Goal: Task Accomplishment & Management: Manage account settings

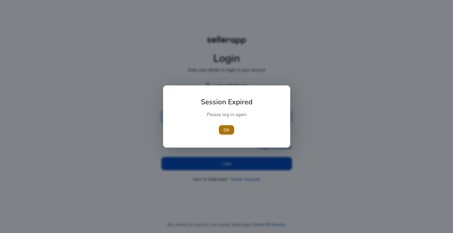
click at [223, 132] on span "button" at bounding box center [226, 130] width 15 height 14
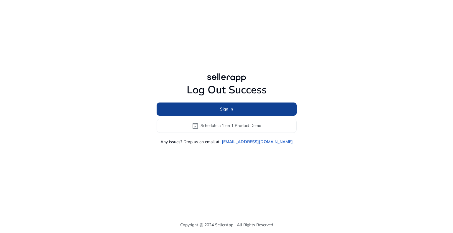
click at [228, 109] on span "Sign In" at bounding box center [226, 109] width 13 height 6
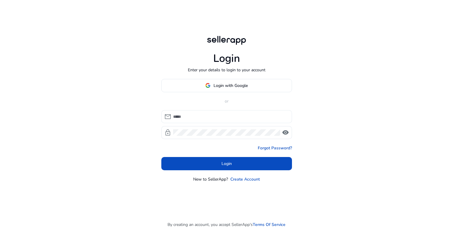
click at [213, 119] on input at bounding box center [230, 117] width 114 height 6
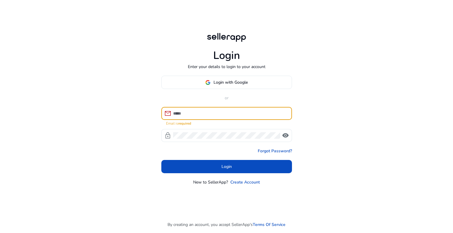
type input "**********"
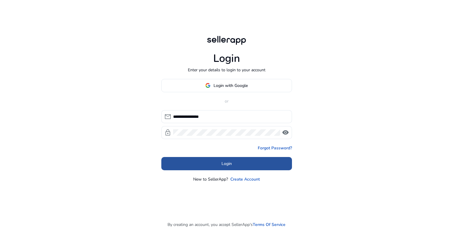
click at [231, 164] on span "Login" at bounding box center [226, 164] width 10 height 6
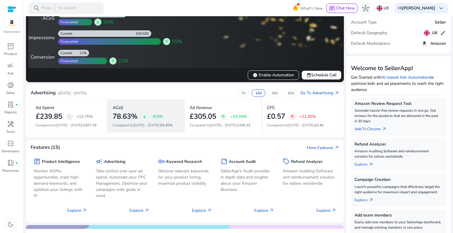
scroll to position [29, 0]
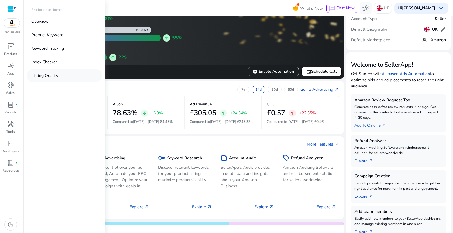
click at [51, 79] on link "Listing Quality" at bounding box center [64, 75] width 75 height 13
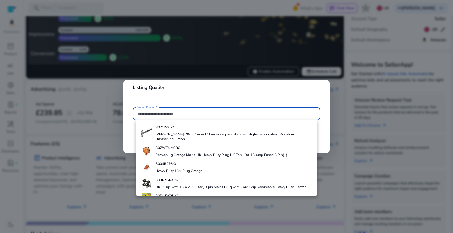
click at [173, 151] on div "B07WTNM9BC Permaplug Orange Mains UK Heavy Duty Plug UK Top 13A 13 Amp Fused 3 …" at bounding box center [221, 151] width 132 height 16
type input "**********"
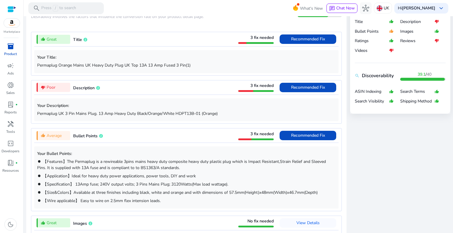
scroll to position [206, 0]
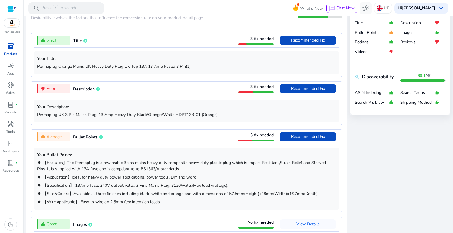
click at [9, 45] on span "inventory_2" at bounding box center [10, 46] width 7 height 7
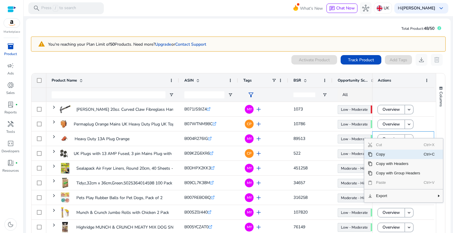
click at [387, 139] on div "Cut Ctrl+X Copy Ctrl+C Copy with Headers Copy with Group Headers Paste Ctrl+V E…" at bounding box center [403, 171] width 79 height 64
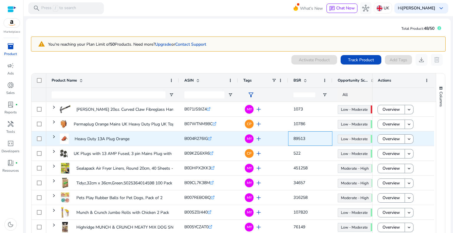
click at [311, 137] on span "89513" at bounding box center [310, 139] width 34 height 12
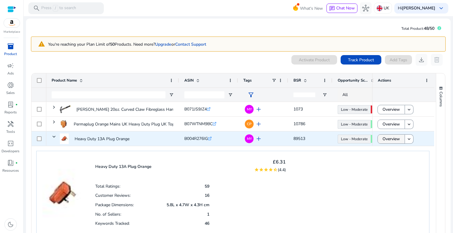
click at [390, 138] on span "Overview" at bounding box center [390, 139] width 17 height 12
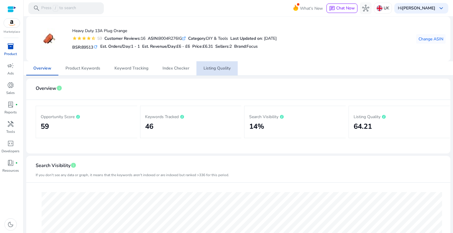
click at [219, 71] on span "Listing Quality" at bounding box center [216, 68] width 27 height 14
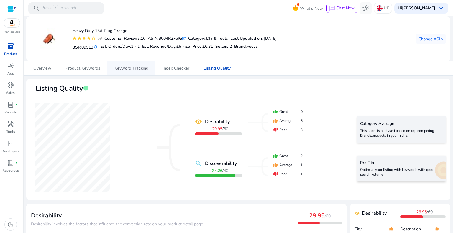
click at [139, 68] on span "Keyword Tracking" at bounding box center [131, 68] width 34 height 4
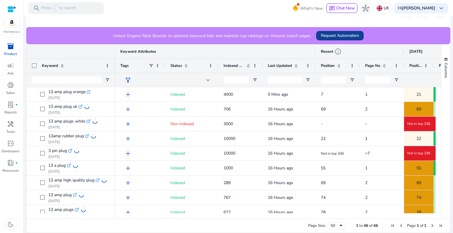
scroll to position [44, 0]
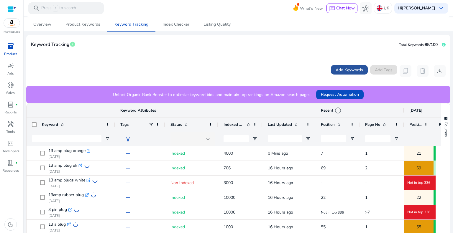
click at [348, 67] on span "Add Keywords" at bounding box center [349, 70] width 27 height 6
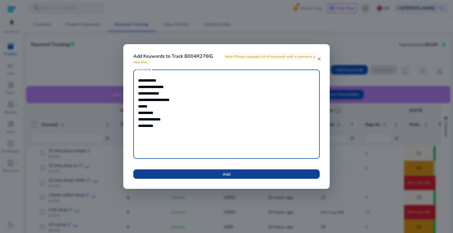
type textarea "**********"
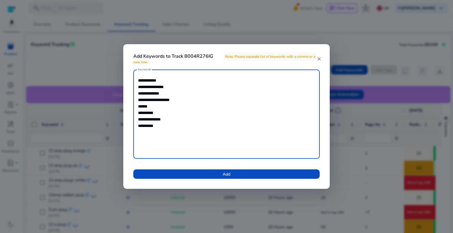
click at [210, 175] on span at bounding box center [226, 174] width 186 height 14
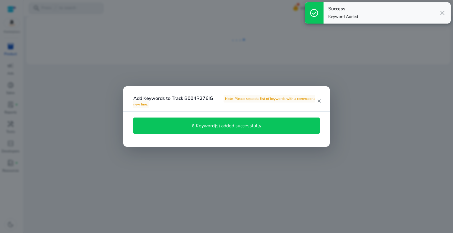
click at [319, 101] on mat-icon "close" at bounding box center [318, 100] width 5 height 5
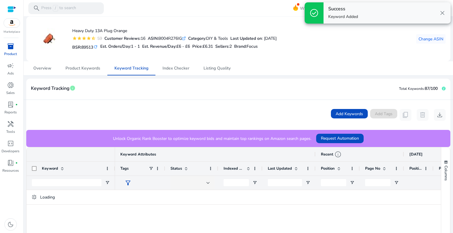
click at [443, 14] on span "close" at bounding box center [442, 12] width 7 height 7
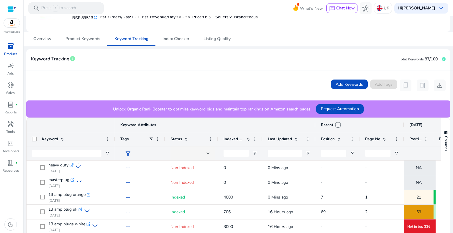
scroll to position [103, 0]
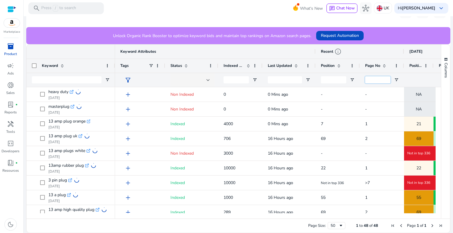
click at [377, 79] on input "Page No Filter Input" at bounding box center [377, 79] width 25 height 7
type input "*"
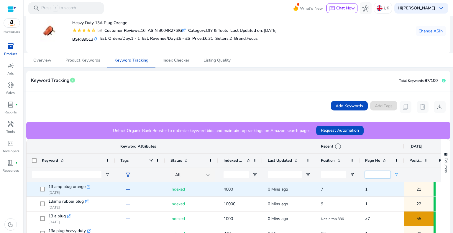
scroll to position [0, 0]
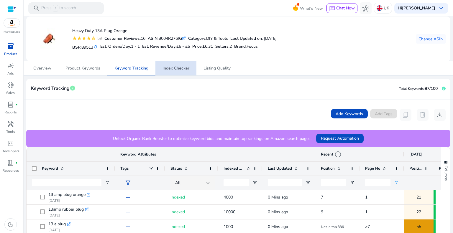
click at [179, 71] on span "Index Checker" at bounding box center [175, 68] width 27 height 14
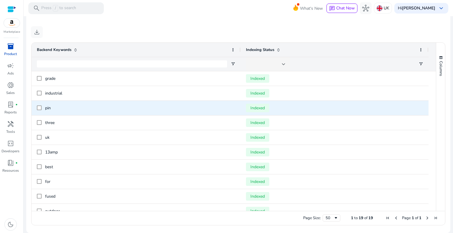
scroll to position [104, 0]
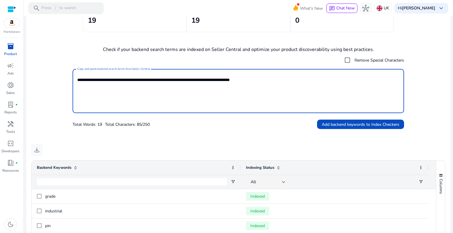
click at [192, 77] on textarea "**********" at bounding box center [238, 91] width 322 height 38
click at [280, 76] on textarea "**********" at bounding box center [238, 91] width 322 height 38
drag, startPoint x: 285, startPoint y: 75, endPoint x: 47, endPoint y: 74, distance: 238.8
click at [47, 74] on form "**********" at bounding box center [238, 91] width 415 height 75
paste textarea
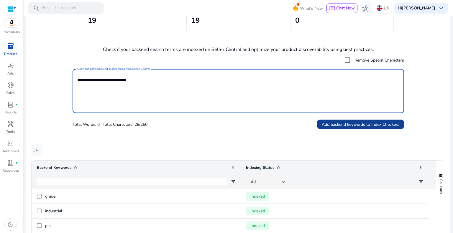
type textarea "**********"
drag, startPoint x: 343, startPoint y: 125, endPoint x: 334, endPoint y: 124, distance: 8.9
click at [343, 124] on span "Add backend keywords to Index Checkers" at bounding box center [361, 124] width 78 height 6
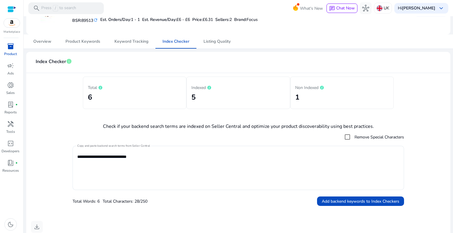
scroll to position [0, 0]
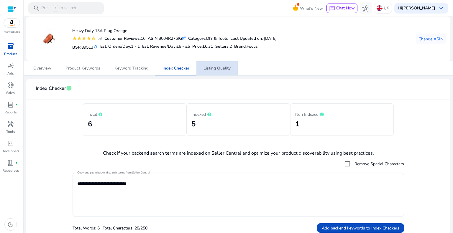
click at [218, 66] on span "Listing Quality" at bounding box center [216, 68] width 27 height 4
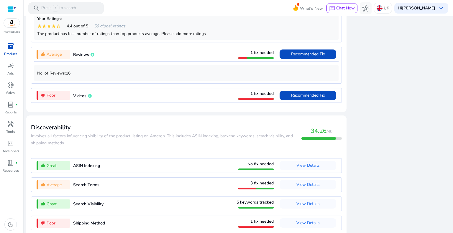
scroll to position [481, 0]
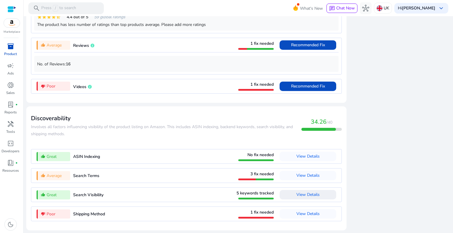
click at [302, 195] on span "View Details" at bounding box center [307, 195] width 23 height 6
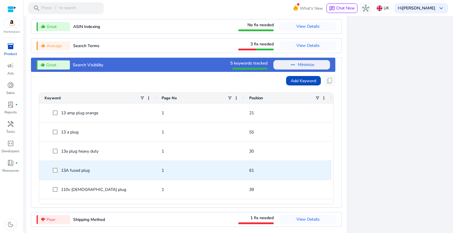
scroll to position [616, 0]
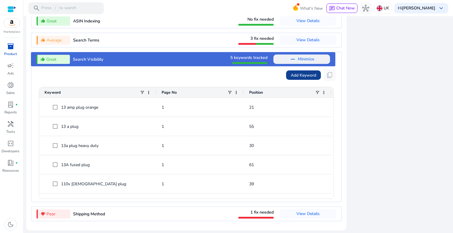
click at [297, 74] on span "Add Keyword" at bounding box center [303, 75] width 25 height 6
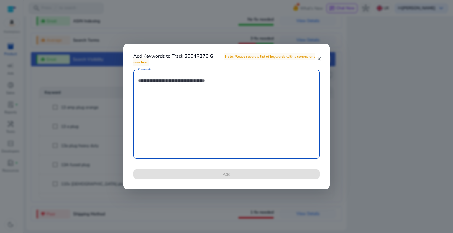
click at [191, 79] on textarea "Keywords" at bounding box center [226, 114] width 177 height 83
click at [178, 87] on textarea "Keywords" at bounding box center [226, 114] width 177 height 83
paste textarea "**********"
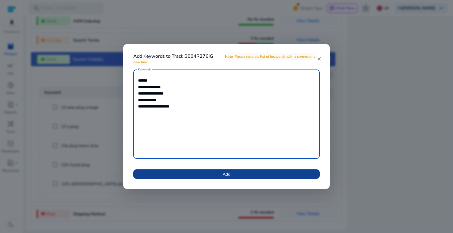
type textarea "**********"
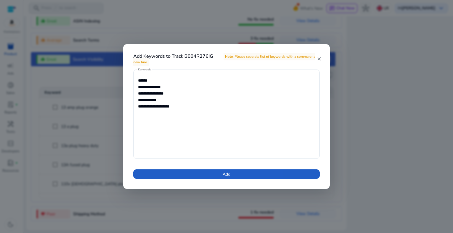
click at [229, 174] on span "Add" at bounding box center [227, 174] width 8 height 6
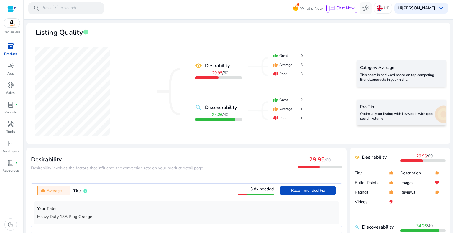
scroll to position [0, 0]
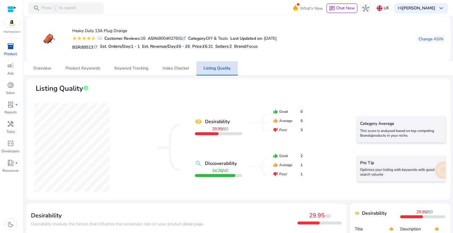
click at [220, 69] on span "Listing Quality" at bounding box center [216, 68] width 27 height 4
click at [176, 73] on span "Index Checker" at bounding box center [175, 68] width 27 height 14
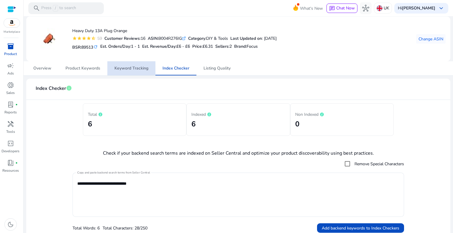
click at [141, 72] on span "Keyword Tracking" at bounding box center [131, 68] width 34 height 14
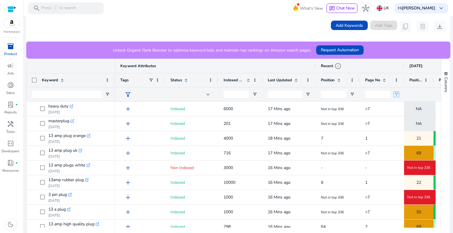
click at [397, 95] on span "Open Filter Menu" at bounding box center [396, 94] width 5 height 5
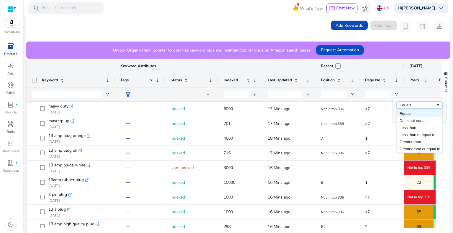
click at [411, 106] on div "Equals" at bounding box center [418, 105] width 36 height 4
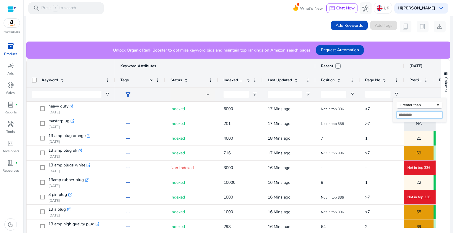
click at [413, 115] on input "Filter Value" at bounding box center [420, 114] width 46 height 7
type input "**"
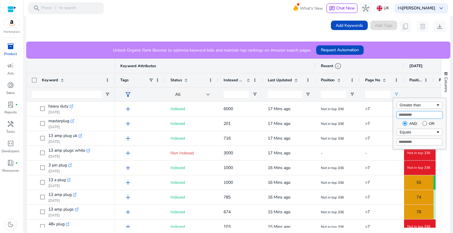
type input "*"
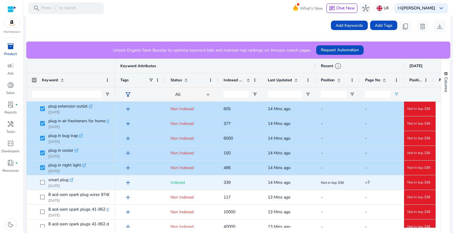
click at [39, 184] on span "smart plug .st0{fill:#2c8af8} Aug 21, 2025" at bounding box center [71, 183] width 78 height 12
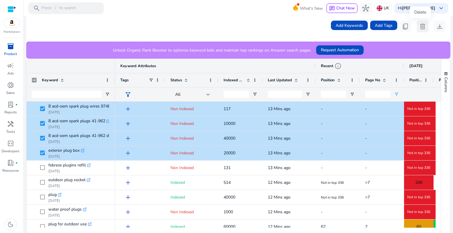
click at [421, 30] on span "delete" at bounding box center [422, 26] width 7 height 7
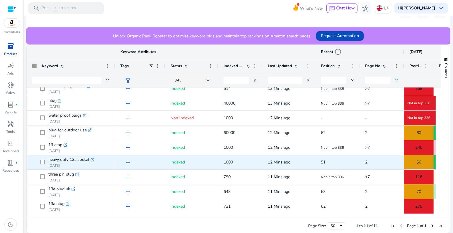
scroll to position [103, 0]
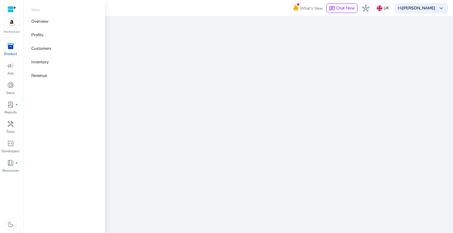
click at [12, 43] on span "inventory_2" at bounding box center [10, 46] width 7 height 7
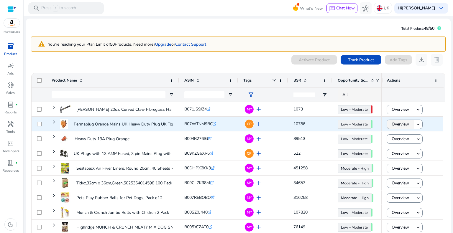
click at [401, 126] on span "Overview" at bounding box center [400, 124] width 17 height 12
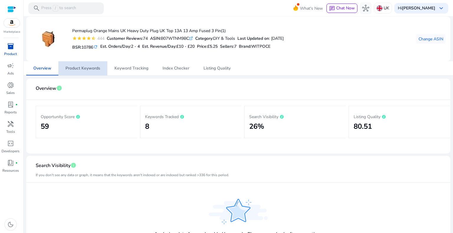
click at [94, 68] on span "Product Keywords" at bounding box center [82, 68] width 35 height 4
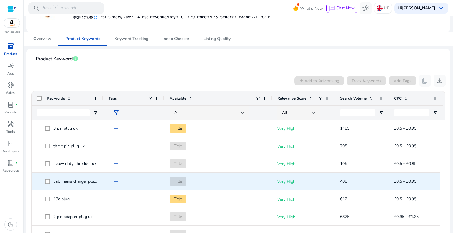
scroll to position [177, 0]
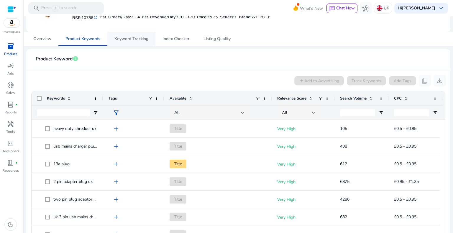
drag, startPoint x: 135, startPoint y: 37, endPoint x: 137, endPoint y: 40, distance: 3.1
click at [135, 38] on span "Keyword Tracking" at bounding box center [131, 39] width 34 height 4
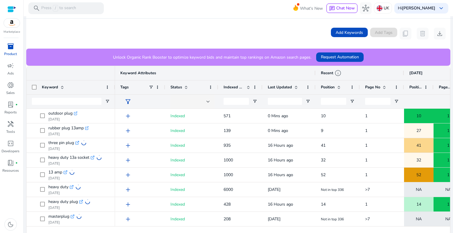
scroll to position [44, 0]
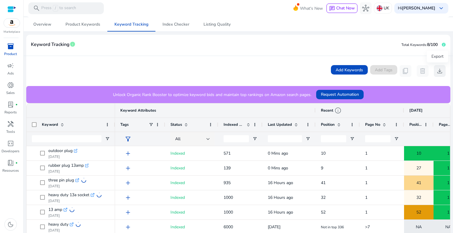
click at [439, 73] on span "download" at bounding box center [439, 71] width 7 height 7
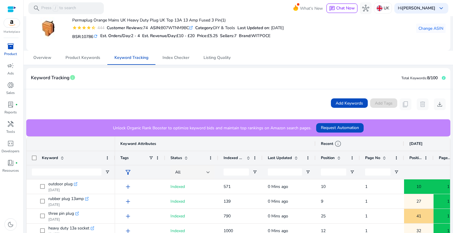
scroll to position [0, 0]
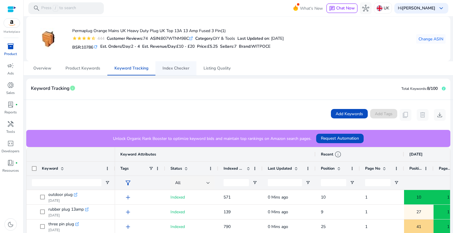
click at [183, 66] on span "Index Checker" at bounding box center [175, 68] width 27 height 4
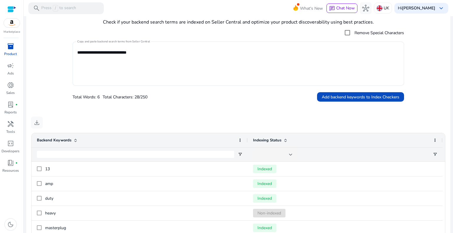
scroll to position [128, 0]
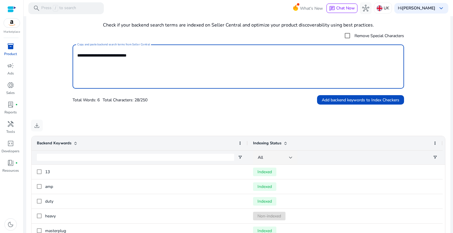
drag, startPoint x: 157, startPoint y: 62, endPoint x: 81, endPoint y: 61, distance: 76.4
click at [53, 61] on form "**********" at bounding box center [238, 67] width 415 height 75
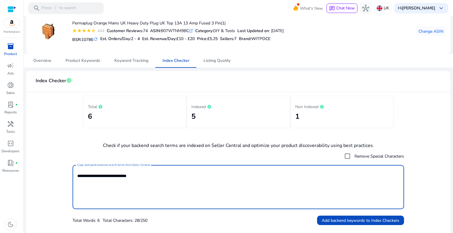
scroll to position [0, 0]
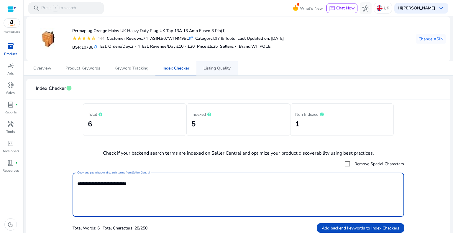
click at [213, 70] on span "Listing Quality" at bounding box center [216, 68] width 27 height 4
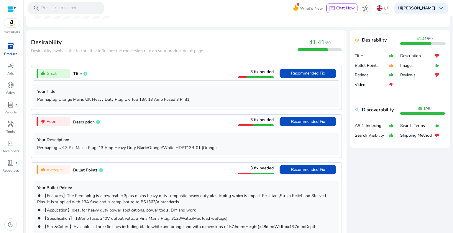
scroll to position [177, 0]
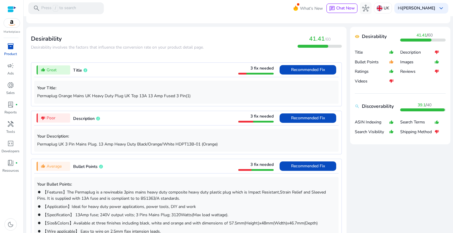
click at [197, 96] on p "Permaplug Orange Mains UK Heavy Duty Plug UK Top 13A 13 Amp Fused 3 Pin(1)" at bounding box center [186, 96] width 298 height 6
drag, startPoint x: 192, startPoint y: 95, endPoint x: 34, endPoint y: 102, distance: 158.5
click at [34, 102] on div "Your Title: Permaplug Orange Mains UK Heavy Duty Plug UK Top 13A 13 Amp Fused 3…" at bounding box center [186, 92] width 304 height 23
copy p "Permaplug Orange Mains UK Heavy Duty Plug UK Top 13A 13 Amp Fused 3 Pin(1)"
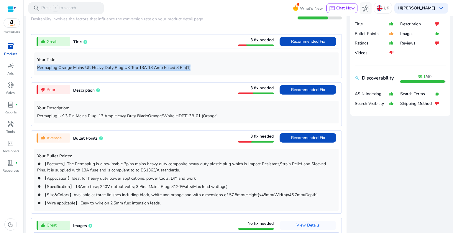
scroll to position [206, 0]
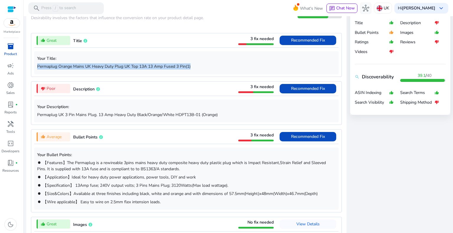
drag, startPoint x: 37, startPoint y: 113, endPoint x: 241, endPoint y: 119, distance: 204.4
click at [241, 119] on div "Your Description: Permaplug UK 3 Pin Mains Plug. 13 Amp Heavy Duty Black/Orange…" at bounding box center [186, 111] width 304 height 23
copy p "Permaplug UK 3 Pin Mains Plug. 13 Amp Heavy Duty Black/Orange/White HDPT13B-01 …"
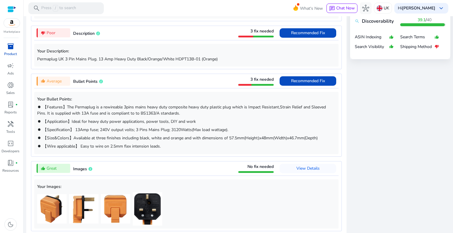
scroll to position [265, 0]
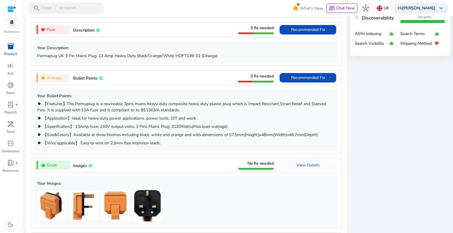
drag, startPoint x: 37, startPoint y: 103, endPoint x: 55, endPoint y: 105, distance: 18.1
click at [55, 105] on p "brightness_1 【Features】The Permaplug is a rewireable 3pins mains heavy duty com…" at bounding box center [186, 107] width 298 height 12
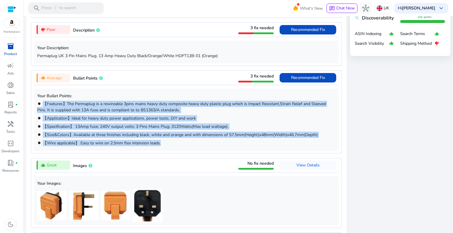
drag, startPoint x: 44, startPoint y: 102, endPoint x: 251, endPoint y: 145, distance: 212.0
click at [251, 145] on div "Your Bullet Points: brightness_1 【Features】The Permaplug is a rewireable 3pins …" at bounding box center [186, 120] width 304 height 62
click at [164, 137] on p "brightness_1 【Size&Colors】Available at three finishes including black, white an…" at bounding box center [186, 135] width 298 height 6
click at [169, 144] on p "brightness_1 【Wire applicable】 Easy to wire on 2.5mm flex intension leads." at bounding box center [186, 143] width 298 height 6
click at [160, 143] on span "【Wire applicable】 Easy to wire on 2.5mm flex intension leads." at bounding box center [102, 143] width 118 height 6
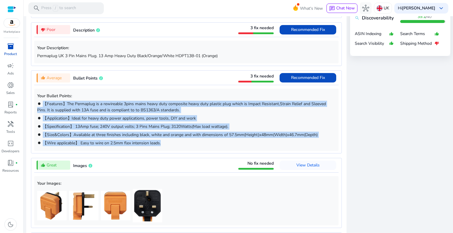
drag, startPoint x: 169, startPoint y: 143, endPoint x: 32, endPoint y: 102, distance: 143.7
click at [32, 102] on div "thumb_up_alt Average Bullet Points 3 fix needed Recommended Fix Your Bullet Poi…" at bounding box center [186, 111] width 311 height 83
copy div "【Features】The Permaplug is a rewireable 3pins mains heavy duty composite heavy …"
click at [34, 119] on div "Your Bullet Points: brightness_1 【Features】The Permaplug is a rewireable 3pins …" at bounding box center [186, 120] width 304 height 62
click at [41, 117] on mat-icon "brightness_1" at bounding box center [39, 118] width 4 height 4
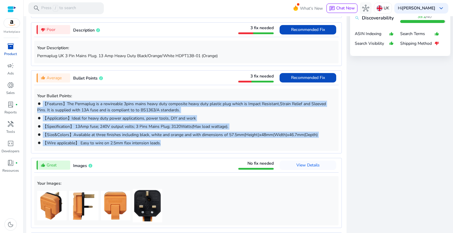
drag, startPoint x: 162, startPoint y: 140, endPoint x: 169, endPoint y: 146, distance: 9.0
click at [162, 140] on p "brightness_1 【Wire applicable】 Easy to wire on 2.5mm flex intension leads." at bounding box center [186, 143] width 298 height 6
click at [156, 144] on span "【Wire applicable】 Easy to wire on 2.5mm flex intension leads." at bounding box center [102, 143] width 118 height 6
click at [191, 110] on p "brightness_1 【Features】The Permaplug is a rewireable 3pins mains heavy duty com…" at bounding box center [186, 107] width 298 height 12
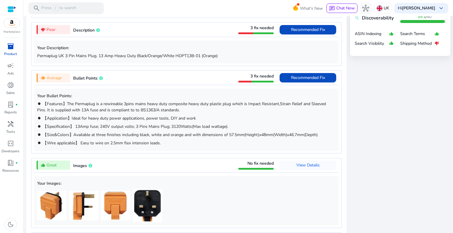
drag, startPoint x: 40, startPoint y: 142, endPoint x: 33, endPoint y: 144, distance: 7.7
click at [33, 144] on div "thumb_up_alt Average Bullet Points 3 fix needed Recommended Fix Your Bullet Poi…" at bounding box center [186, 111] width 311 height 83
drag, startPoint x: 41, startPoint y: 141, endPoint x: 47, endPoint y: 142, distance: 5.6
click at [41, 141] on p "brightness_1 【Wire applicable】 Easy to wire on 2.5mm flex intension leads." at bounding box center [186, 143] width 298 height 6
drag, startPoint x: 47, startPoint y: 142, endPoint x: 169, endPoint y: 140, distance: 122.7
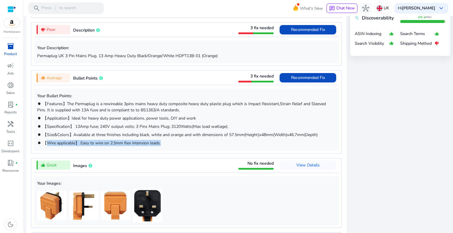
click at [169, 140] on p "brightness_1 【Wire applicable】 Easy to wire on 2.5mm flex intension leads." at bounding box center [186, 143] width 298 height 6
drag, startPoint x: 163, startPoint y: 142, endPoint x: 26, endPoint y: 143, distance: 136.8
click at [26, 143] on div "Permaplug Orange Mains UK Heavy Duty Plug UK Top 13A 13 Amp Fused 3 Pin(1) star…" at bounding box center [238, 116] width 425 height 731
click at [166, 120] on span "【Application】Ideal for heavy duty power applications, power tools, DIY and work" at bounding box center [119, 119] width 153 height 6
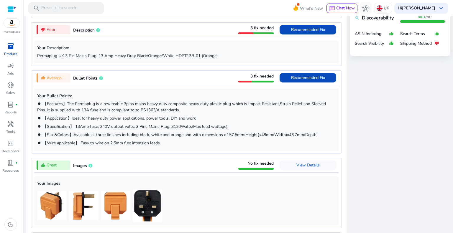
drag, startPoint x: 212, startPoint y: 117, endPoint x: 21, endPoint y: 118, distance: 191.1
click at [21, 118] on mat-sidenav-container "Marketplace inventory_2 Product campaign Ads donut_small Sales lab_profile fibe…" at bounding box center [226, 116] width 453 height 233
click at [68, 119] on span "【Application】Ideal for heavy duty power applications, power tools, DIY and work" at bounding box center [119, 119] width 153 height 6
click at [175, 119] on span "【Application】Ideal for heavy duty power applications, power tools, DIY and work" at bounding box center [119, 119] width 153 height 6
click at [203, 116] on p "brightness_1 【Application】Ideal for heavy duty power applications, power tools,…" at bounding box center [186, 118] width 298 height 6
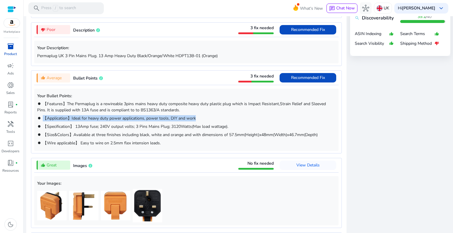
drag, startPoint x: 201, startPoint y: 116, endPoint x: 36, endPoint y: 121, distance: 165.2
click at [36, 121] on div "Your Bullet Points: brightness_1 【Features】The Permaplug is a rewireable 3pins …" at bounding box center [186, 120] width 304 height 62
copy span "【Application】Ideal for heavy duty power applications, power tools, DIY and work"
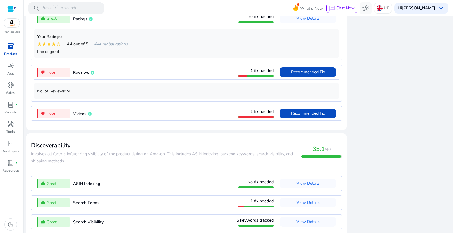
scroll to position [514, 0]
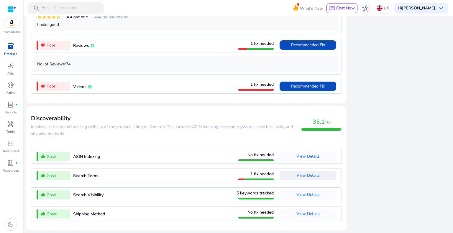
click at [299, 174] on span "View Details" at bounding box center [307, 176] width 23 height 6
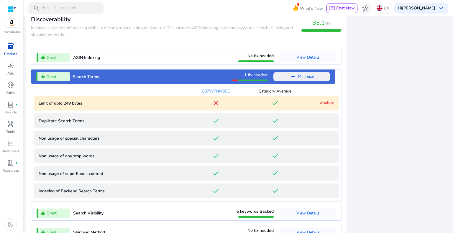
scroll to position [632, 0]
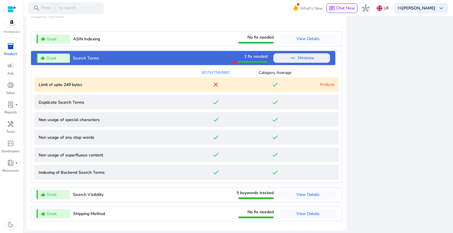
click at [328, 84] on link "Analyze" at bounding box center [327, 85] width 14 height 6
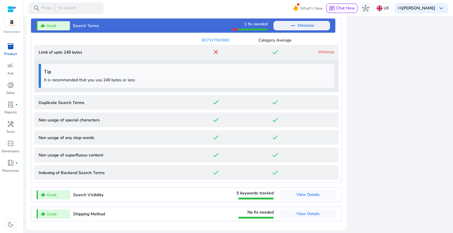
click at [322, 50] on link "Minimize" at bounding box center [326, 52] width 16 height 6
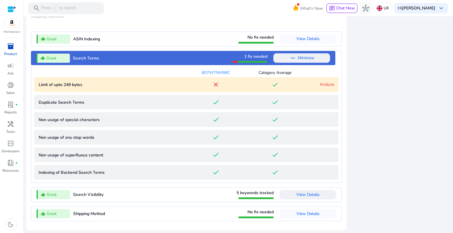
click at [305, 197] on span "View Details" at bounding box center [307, 195] width 23 height 6
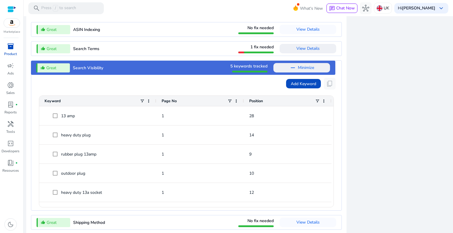
scroll to position [650, 0]
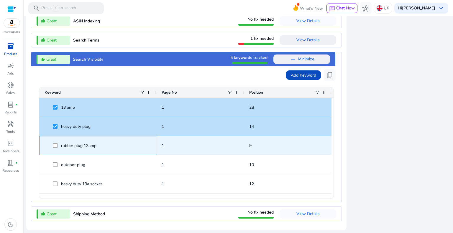
click at [55, 149] on span at bounding box center [57, 146] width 8 height 12
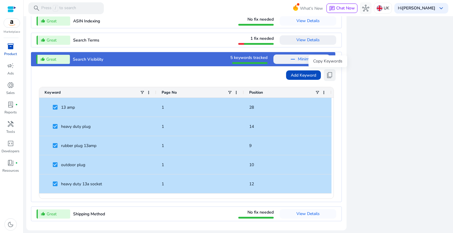
click at [328, 76] on span "content_copy" at bounding box center [329, 75] width 7 height 7
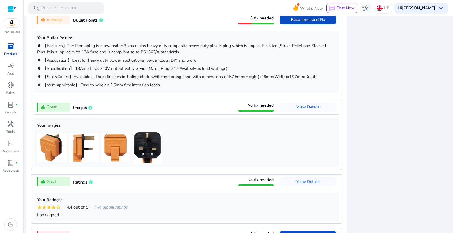
scroll to position [324, 0]
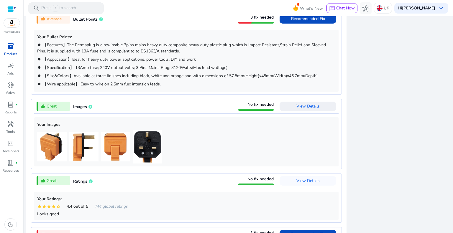
click at [310, 107] on span "View Details" at bounding box center [307, 106] width 23 height 6
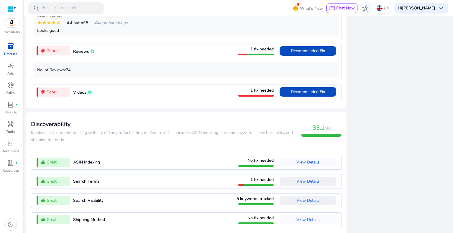
scroll to position [544, 0]
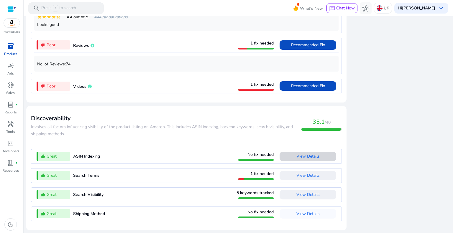
click at [304, 154] on span "View Details" at bounding box center [307, 157] width 23 height 6
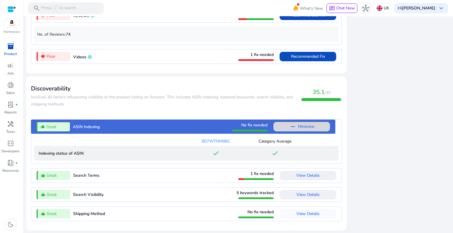
click at [303, 125] on span "Minimize" at bounding box center [306, 126] width 16 height 9
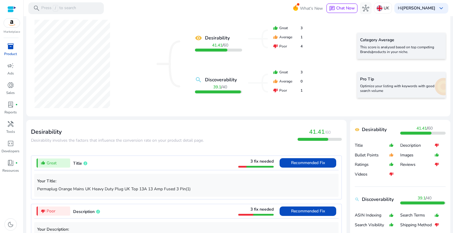
scroll to position [0, 0]
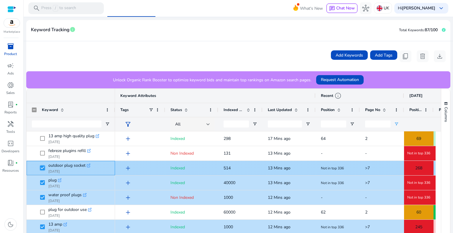
scroll to position [44, 0]
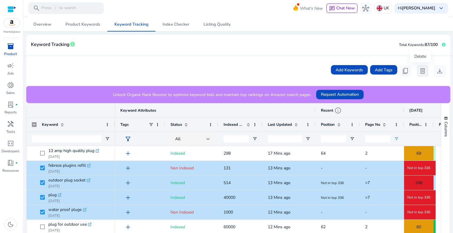
click at [419, 72] on span "delete" at bounding box center [422, 71] width 7 height 7
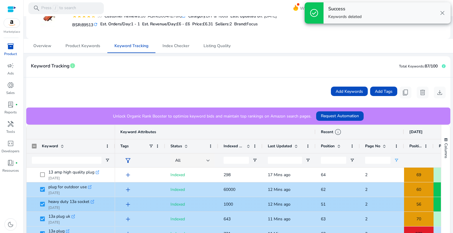
scroll to position [0, 0]
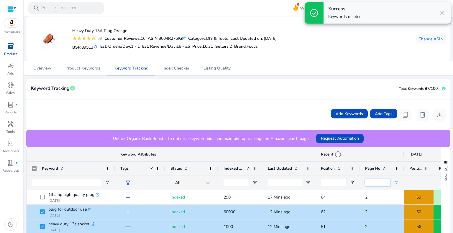
drag, startPoint x: 376, startPoint y: 183, endPoint x: 331, endPoint y: 181, distance: 45.1
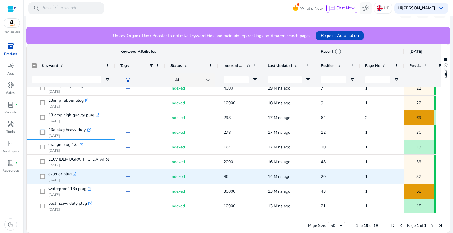
scroll to position [3, 0]
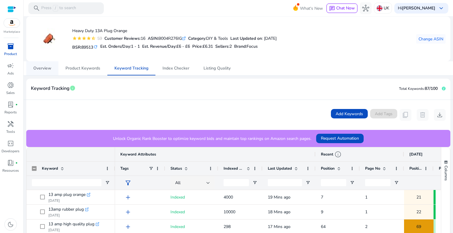
click at [43, 70] on span "Overview" at bounding box center [42, 68] width 18 height 4
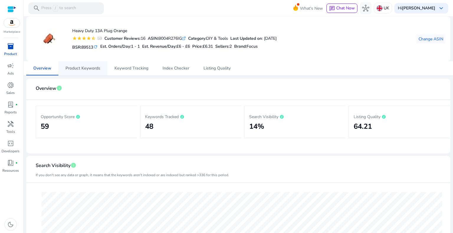
click at [76, 69] on span "Product Keywords" at bounding box center [82, 68] width 35 height 4
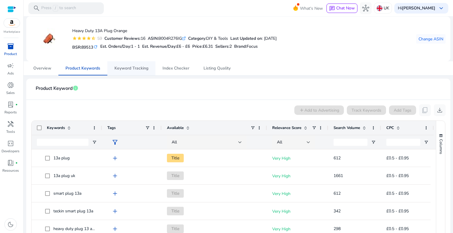
click at [127, 66] on span "Keyword Tracking" at bounding box center [131, 68] width 34 height 4
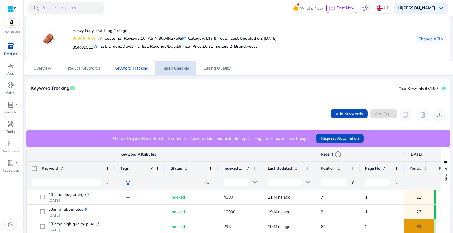
click at [173, 72] on span "Index Checker" at bounding box center [175, 68] width 27 height 14
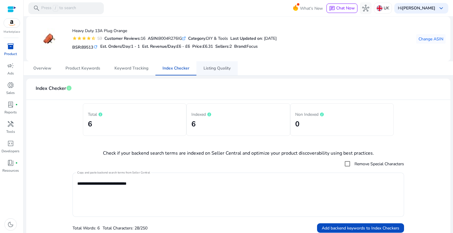
click at [222, 68] on span "Listing Quality" at bounding box center [216, 68] width 27 height 4
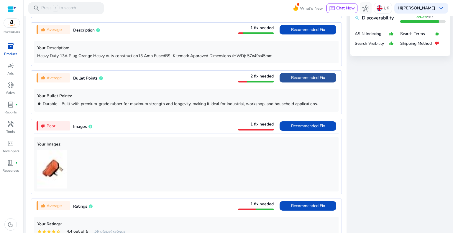
click at [316, 75] on span "Recommended Fix" at bounding box center [308, 78] width 34 height 6
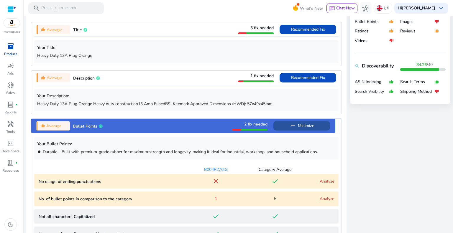
click at [301, 124] on span "Minimize" at bounding box center [306, 125] width 16 height 9
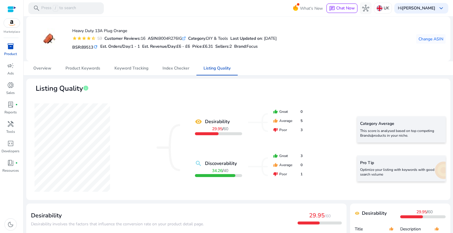
click at [98, 48] on mat-icon "refresh" at bounding box center [95, 47] width 5 height 6
click at [222, 68] on span "Listing Quality" at bounding box center [216, 68] width 27 height 4
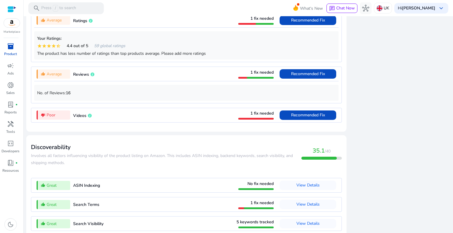
scroll to position [481, 0]
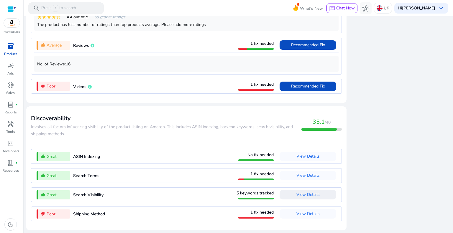
click at [307, 195] on span "View Details" at bounding box center [307, 195] width 23 height 6
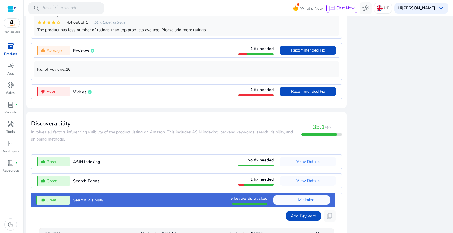
scroll to position [469, 0]
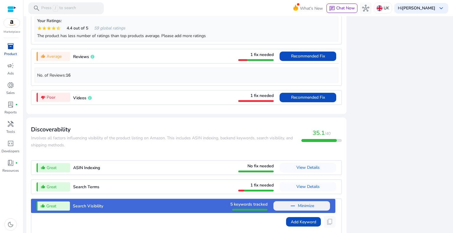
click at [298, 207] on span "Minimize" at bounding box center [306, 205] width 16 height 9
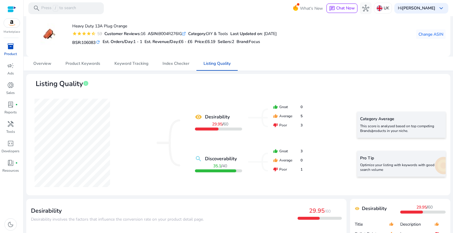
scroll to position [0, 0]
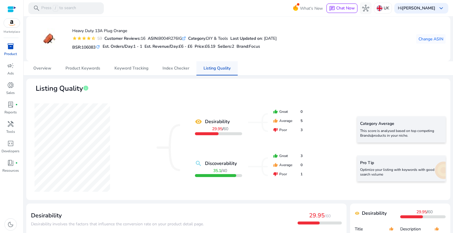
click at [209, 66] on span "Listing Quality" at bounding box center [216, 68] width 27 height 4
click at [226, 68] on span "Listing Quality" at bounding box center [216, 68] width 27 height 4
click at [172, 68] on span "Index Checker" at bounding box center [175, 68] width 27 height 4
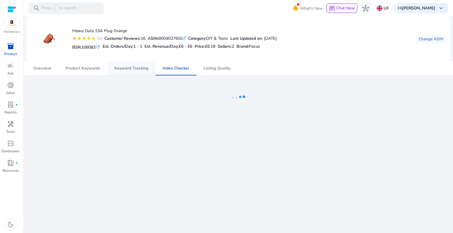
click at [126, 70] on span "Keyword Tracking" at bounding box center [131, 68] width 34 height 4
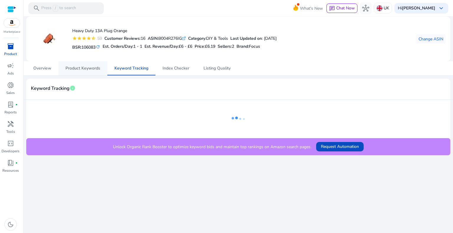
click at [77, 70] on span "Product Keywords" at bounding box center [82, 68] width 35 height 4
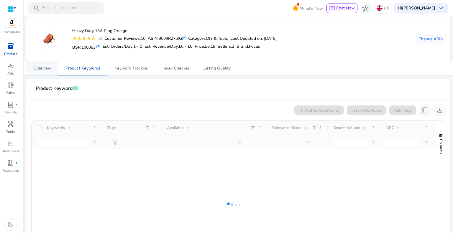
click at [38, 70] on span "Overview" at bounding box center [42, 68] width 18 height 4
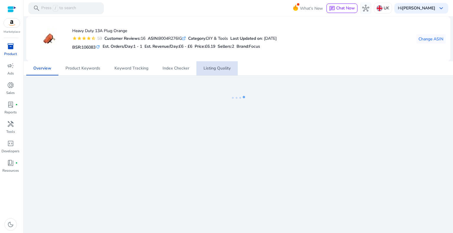
click at [216, 68] on span "Listing Quality" at bounding box center [216, 68] width 27 height 4
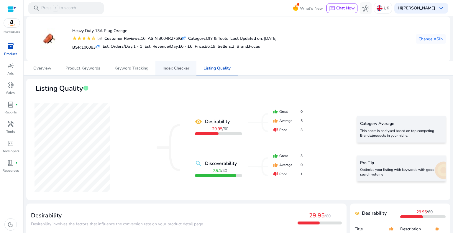
click at [172, 72] on span "Index Checker" at bounding box center [175, 68] width 27 height 14
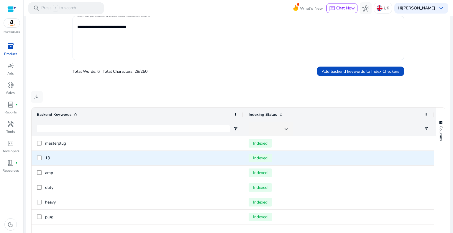
scroll to position [40, 0]
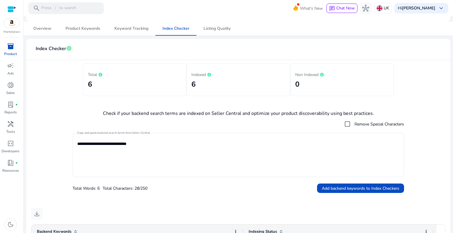
drag, startPoint x: 216, startPoint y: 28, endPoint x: 216, endPoint y: 31, distance: 3.2
click at [216, 28] on span "Listing Quality" at bounding box center [216, 29] width 27 height 4
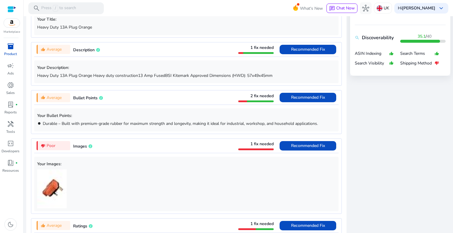
scroll to position [156, 0]
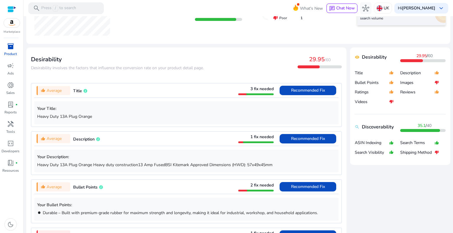
click at [93, 186] on span "Bullet Points" at bounding box center [85, 188] width 24 height 6
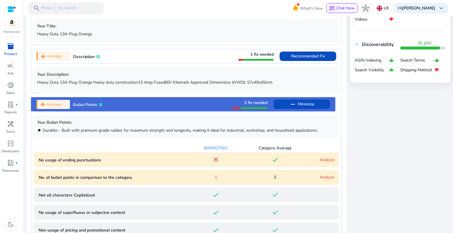
scroll to position [217, 0]
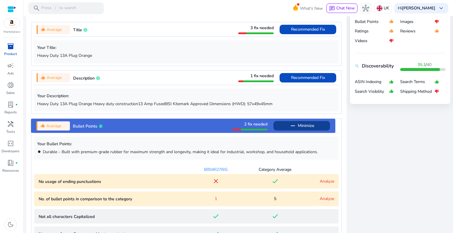
click at [306, 125] on span "Minimize" at bounding box center [306, 125] width 16 height 9
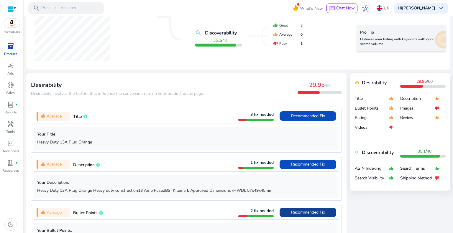
scroll to position [129, 0]
